Goal: Transaction & Acquisition: Download file/media

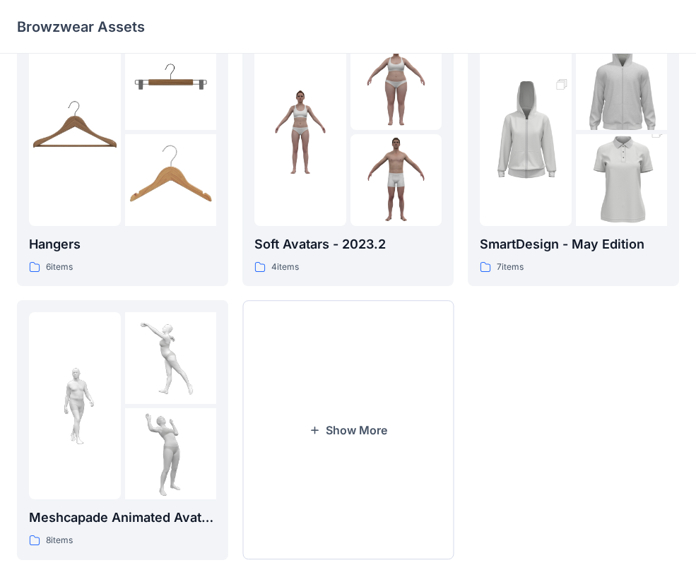
scroll to position [352, 0]
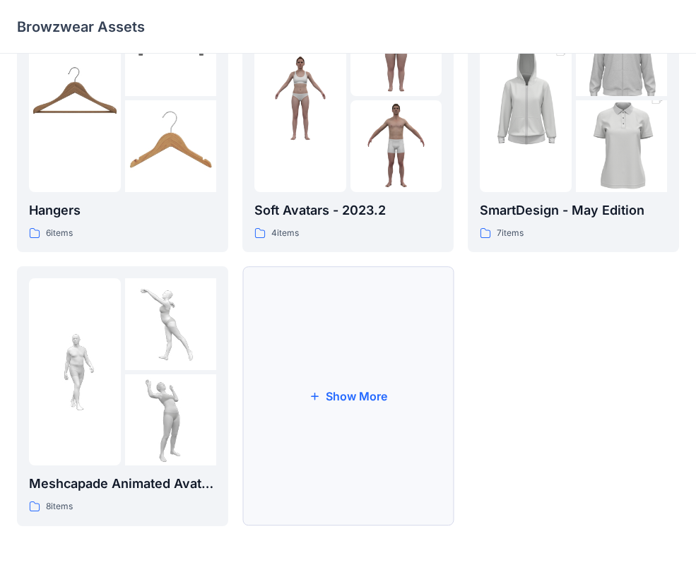
click at [362, 376] on button "Show More" at bounding box center [347, 396] width 211 height 260
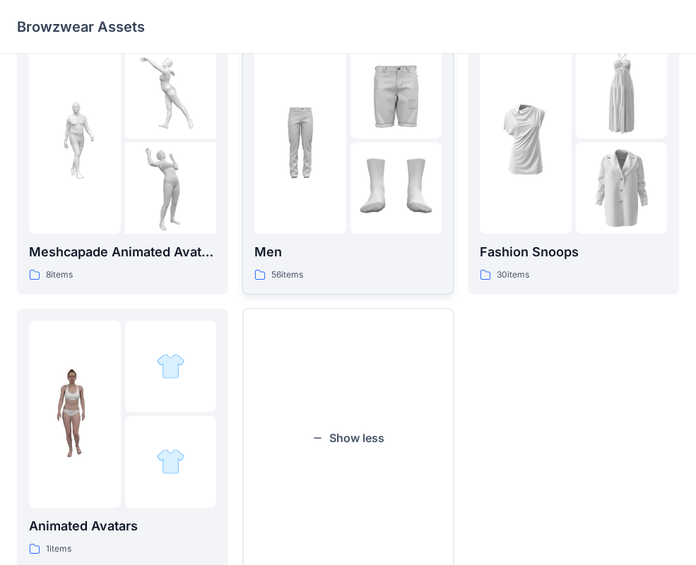
scroll to position [626, 0]
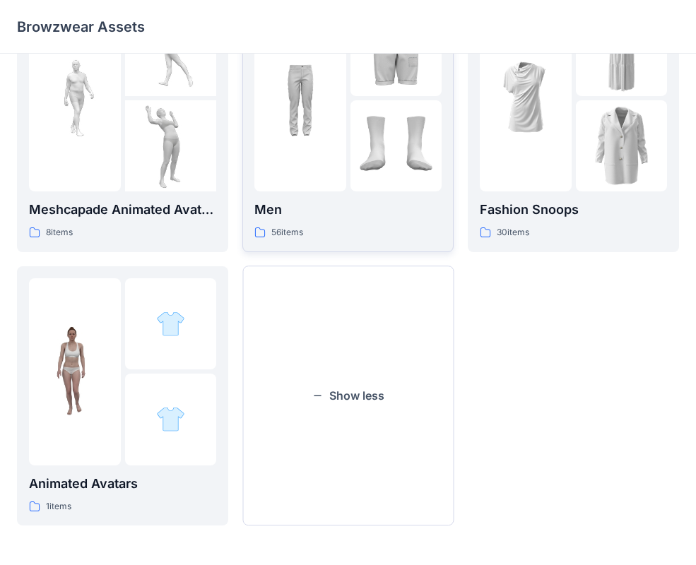
click at [338, 216] on p "Men" at bounding box center [347, 210] width 187 height 20
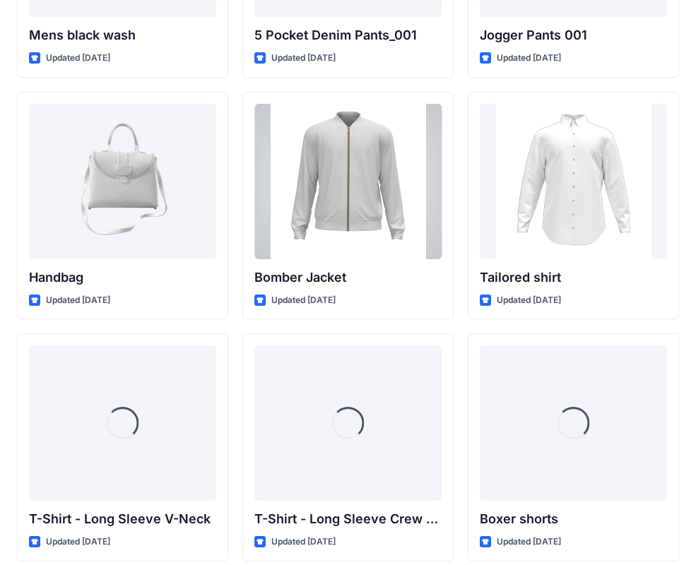
scroll to position [710, 0]
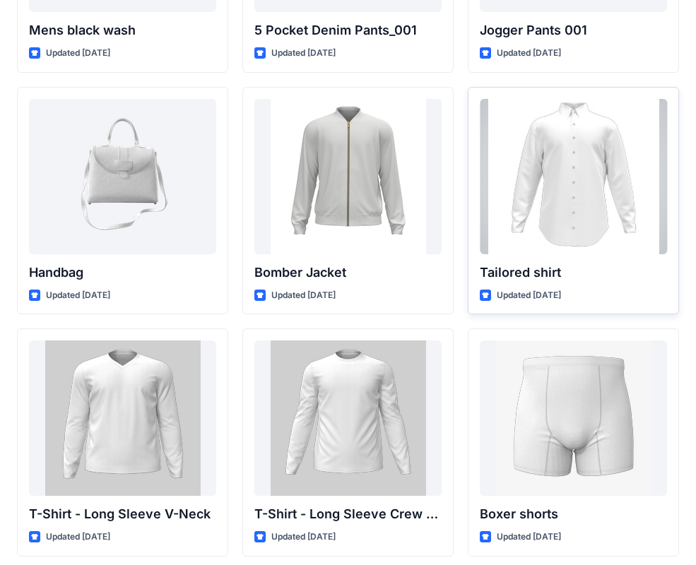
click at [561, 164] on div at bounding box center [572, 176] width 187 height 155
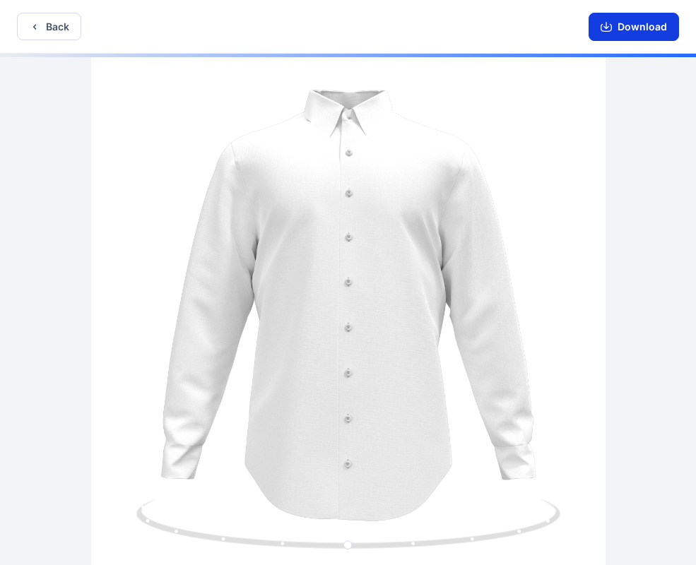
click at [636, 39] on button "Download" at bounding box center [633, 27] width 90 height 28
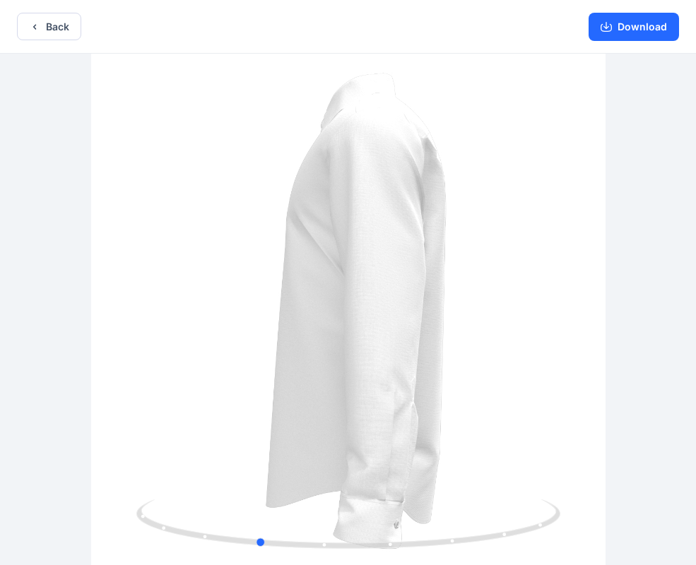
drag, startPoint x: 441, startPoint y: 285, endPoint x: 345, endPoint y: 279, distance: 96.2
click at [345, 279] on div at bounding box center [348, 311] width 696 height 514
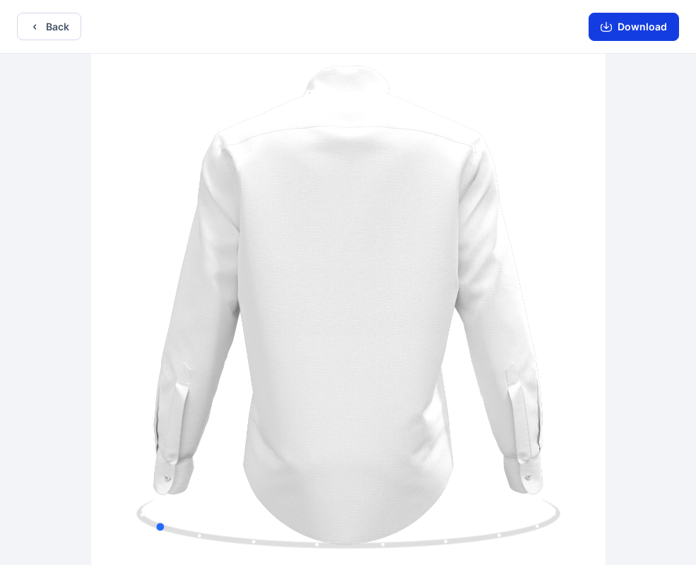
drag, startPoint x: 345, startPoint y: 279, endPoint x: 616, endPoint y: 26, distance: 370.7
click at [203, 264] on div at bounding box center [348, 311] width 696 height 514
